Goal: Navigation & Orientation: Find specific page/section

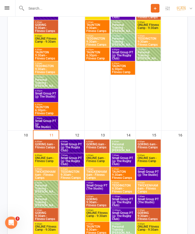
click at [72, 146] on span "Small Group PT (@ The Rugby Club)" at bounding box center [72, 147] width 22 height 9
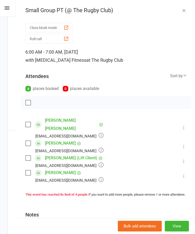
click at [185, 12] on icon "button" at bounding box center [184, 10] width 5 height 5
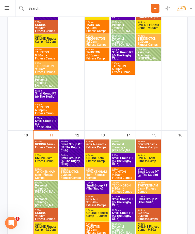
click at [68, 159] on span "Small Group PT (@ The Rugby Club)" at bounding box center [72, 161] width 22 height 9
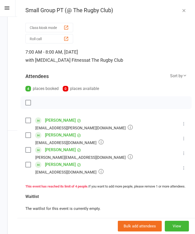
click at [184, 10] on icon "button" at bounding box center [184, 10] width 5 height 5
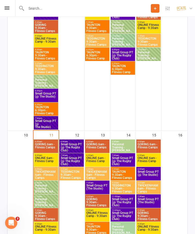
click at [121, 161] on span "Small Group PT (@ The Rugby Club)" at bounding box center [123, 161] width 22 height 9
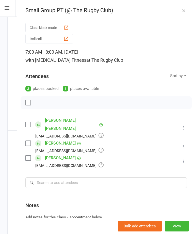
click at [183, 10] on icon "button" at bounding box center [184, 10] width 5 height 5
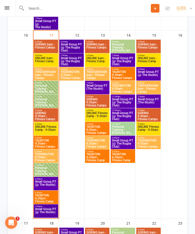
scroll to position [472, 0]
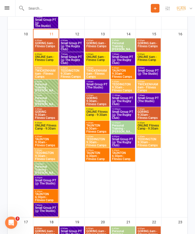
click at [119, 139] on span "Small Group PT (@ The Rugby Club)" at bounding box center [123, 142] width 22 height 9
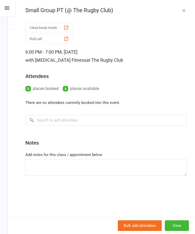
click at [185, 13] on button "button" at bounding box center [184, 10] width 6 height 6
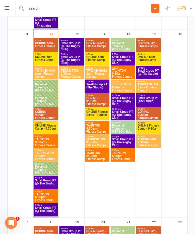
click at [149, 101] on span "Small Group PT (The Studio)" at bounding box center [149, 101] width 22 height 9
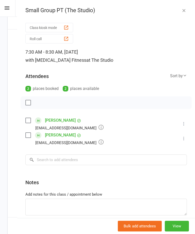
click at [186, 13] on button "button" at bounding box center [184, 10] width 6 height 6
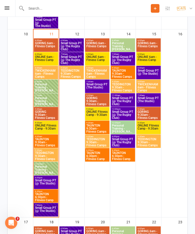
click at [150, 74] on span "Small Group PT (@ The Studio)" at bounding box center [149, 73] width 22 height 9
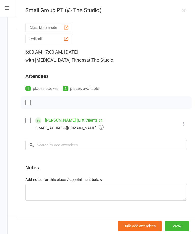
click at [185, 10] on icon "button" at bounding box center [184, 10] width 5 height 5
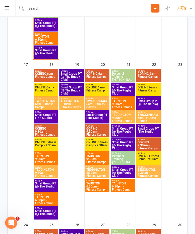
scroll to position [631, 0]
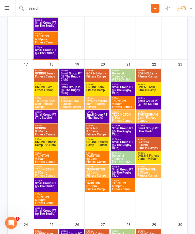
click at [44, 184] on span "Small Group PT (@ The Studio)" at bounding box center [46, 186] width 22 height 9
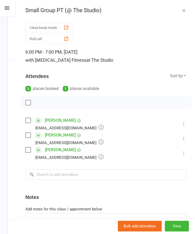
click at [184, 12] on icon "button" at bounding box center [184, 10] width 5 height 5
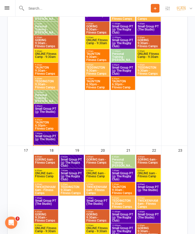
scroll to position [541, 0]
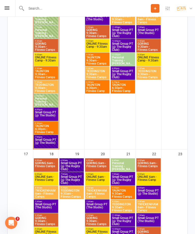
click at [43, 117] on span "Small Group PT (@ The Studio)" at bounding box center [46, 115] width 22 height 9
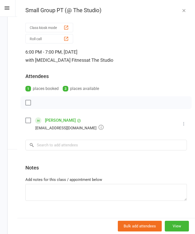
click at [182, 10] on icon "button" at bounding box center [184, 10] width 5 height 5
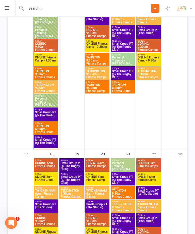
click at [43, 142] on span "Small Group PT (@ The Studio)" at bounding box center [46, 142] width 22 height 9
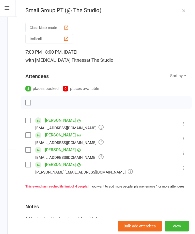
click at [185, 11] on icon "button" at bounding box center [184, 10] width 5 height 5
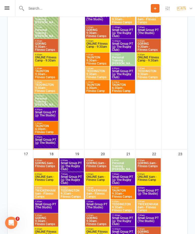
click at [46, 141] on span "Small Group PT (@ The Studio)" at bounding box center [46, 142] width 22 height 9
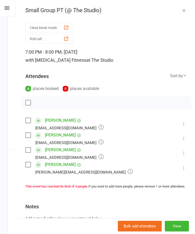
click at [184, 12] on icon "button" at bounding box center [184, 10] width 5 height 5
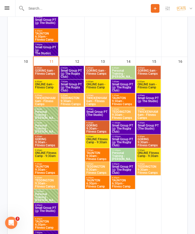
scroll to position [438, 0]
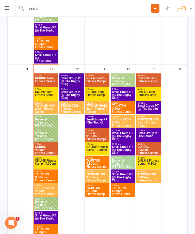
click at [65, 95] on span "Small Group PT (@ The Rugby Club)" at bounding box center [72, 95] width 22 height 9
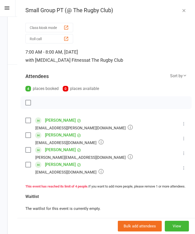
click at [185, 12] on icon "button" at bounding box center [184, 10] width 5 height 5
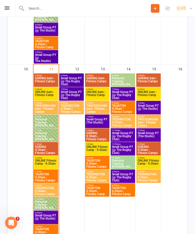
click at [74, 95] on span "Small Group PT (@ The Rugby Club)" at bounding box center [72, 95] width 22 height 9
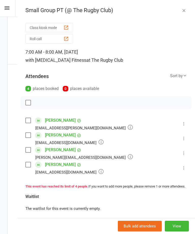
click at [61, 151] on link "[PERSON_NAME]" at bounding box center [60, 150] width 31 height 8
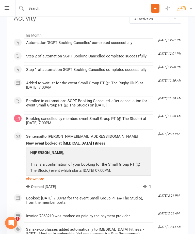
scroll to position [719, 0]
click at [5, 9] on icon at bounding box center [7, 7] width 5 height 3
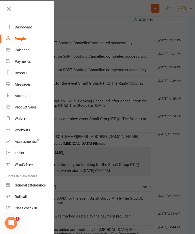
click at [15, 51] on div "Calendar" at bounding box center [22, 50] width 14 height 4
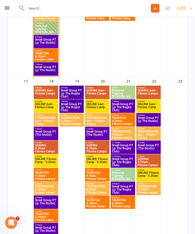
scroll to position [637, 0]
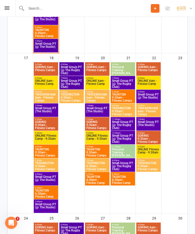
click at [47, 206] on span "Small Group PT (@ The Studio)" at bounding box center [46, 207] width 22 height 9
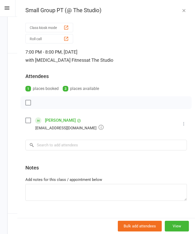
click at [184, 13] on icon "button" at bounding box center [184, 10] width 5 height 5
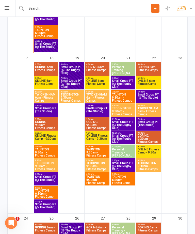
click at [44, 179] on span "Small Group PT (@ The Studio)" at bounding box center [46, 179] width 22 height 9
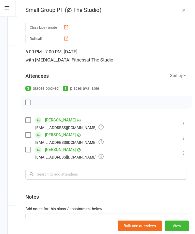
click at [184, 13] on button "button" at bounding box center [184, 10] width 6 height 6
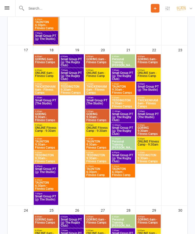
scroll to position [645, 0]
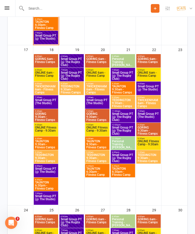
click at [70, 74] on span "Small Group PT (@ The Rugby Club)" at bounding box center [72, 75] width 22 height 9
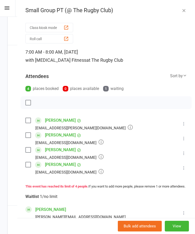
scroll to position [0, 0]
click at [184, 11] on icon "button" at bounding box center [184, 10] width 5 height 5
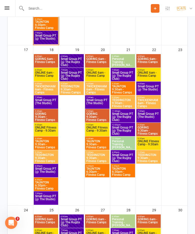
click at [46, 171] on span "Small Group PT (@ The Studio)" at bounding box center [46, 171] width 22 height 9
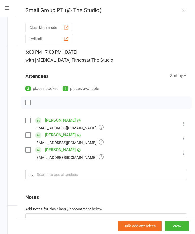
click at [183, 13] on icon "button" at bounding box center [184, 10] width 5 height 5
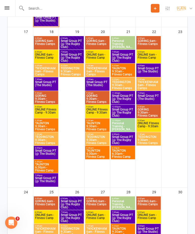
scroll to position [664, 0]
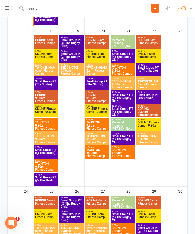
click at [70, 42] on span "Small Group PT (@ The Rugby Club)" at bounding box center [72, 43] width 22 height 9
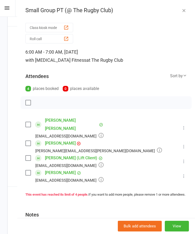
click at [181, 10] on button "button" at bounding box center [184, 10] width 6 height 6
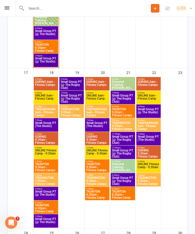
scroll to position [622, 0]
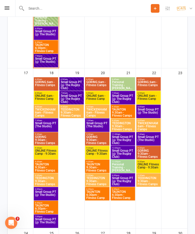
click at [64, 82] on span "Small Group PT (@ The Rugby Club)" at bounding box center [72, 85] width 22 height 9
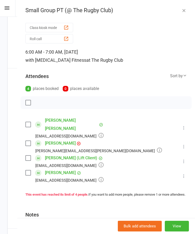
click at [180, 9] on div "Small Group PT (@ The Rugby Club)" at bounding box center [106, 10] width 178 height 7
click at [177, 8] on div "Small Group PT (@ The Rugby Club)" at bounding box center [106, 10] width 178 height 7
click at [182, 8] on icon "button" at bounding box center [184, 10] width 5 height 5
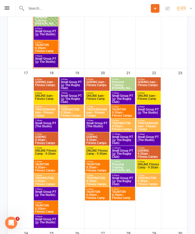
click at [69, 98] on span "Small Group PT (@ The Rugby Club)" at bounding box center [72, 98] width 22 height 9
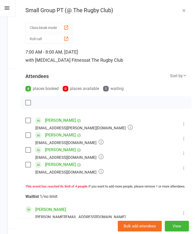
click at [183, 10] on icon "button" at bounding box center [184, 10] width 5 height 5
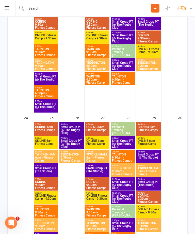
scroll to position [771, 0]
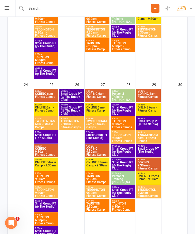
click at [73, 110] on span "Small Group PT (@ The Rugby Club)" at bounding box center [72, 110] width 22 height 9
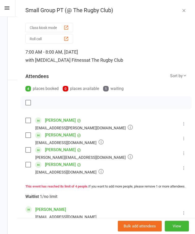
click at [181, 13] on div "Small Group PT (@ The Rugby Club)" at bounding box center [106, 10] width 178 height 7
click at [184, 9] on icon "button" at bounding box center [184, 10] width 5 height 5
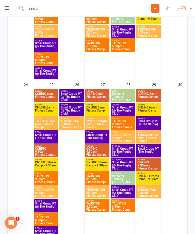
click at [96, 136] on span "Small Group PT (The Studio)" at bounding box center [97, 138] width 22 height 9
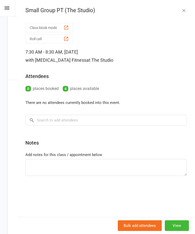
click at [182, 12] on icon "button" at bounding box center [184, 10] width 5 height 5
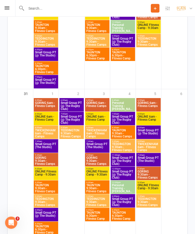
scroll to position [922, 0]
click at [8, 9] on icon at bounding box center [7, 7] width 5 height 3
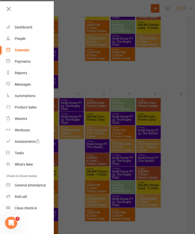
click at [19, 27] on div "Dashboard" at bounding box center [24, 27] width 18 height 4
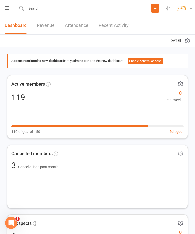
click at [45, 28] on link "Revenue" at bounding box center [46, 26] width 18 height 18
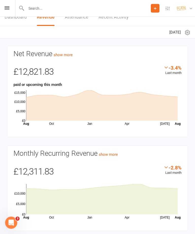
scroll to position [9, 0]
click at [140, 198] on icon at bounding box center [102, 199] width 152 height 31
click at [153, 207] on icon at bounding box center [102, 199] width 152 height 31
click at [162, 199] on icon at bounding box center [102, 199] width 152 height 31
click at [172, 197] on icon at bounding box center [102, 199] width 152 height 31
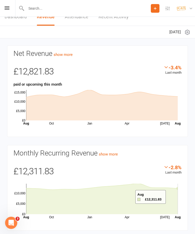
click at [161, 186] on rect at bounding box center [102, 199] width 152 height 31
